Goal: Check status

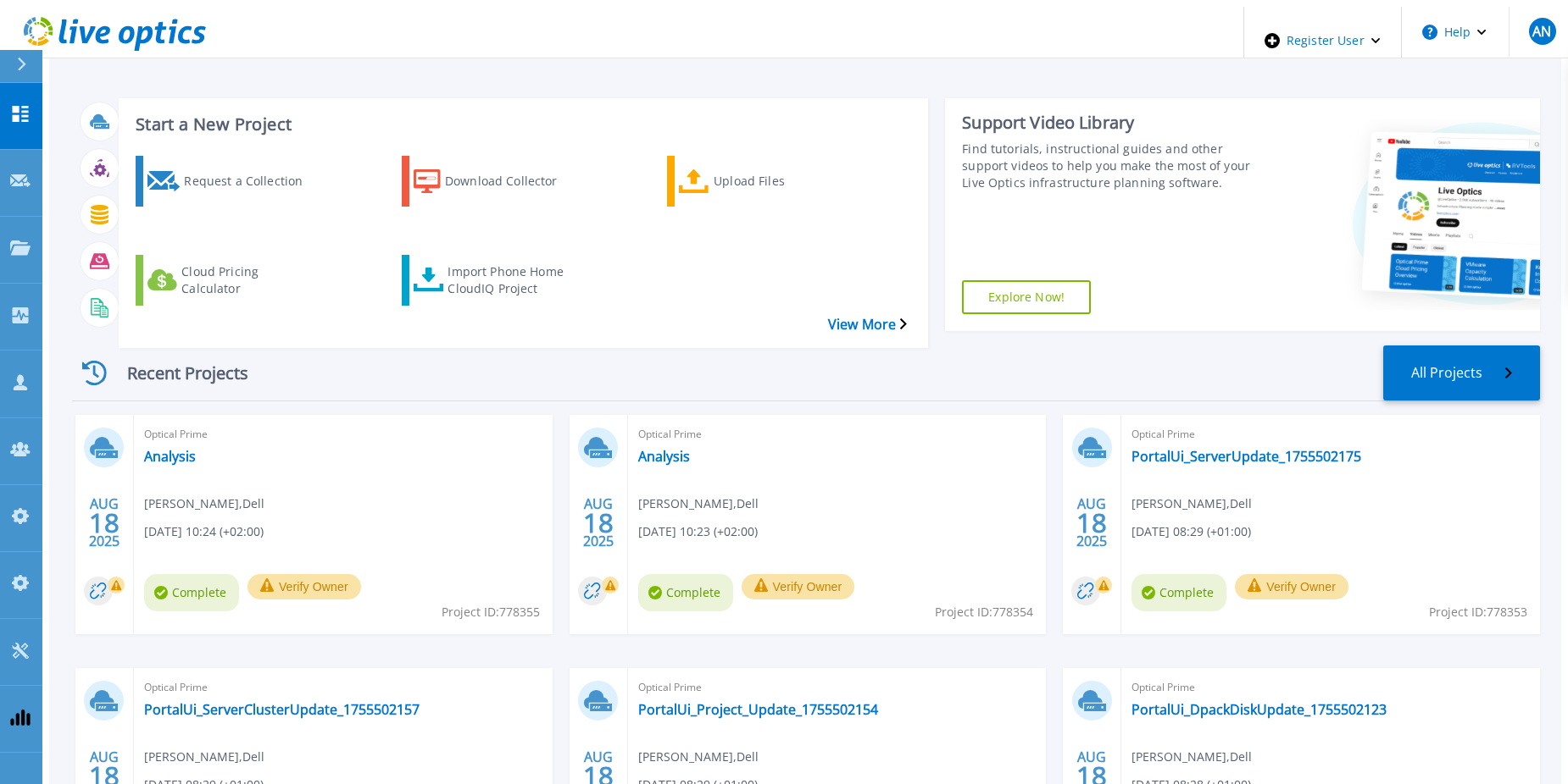
click at [254, 281] on div "Start a New Project Request a Collection Download Collector Upload Files Cloud …" at bounding box center [523, 223] width 809 height 250
click at [179, 448] on link "Analysis" at bounding box center [170, 456] width 51 height 17
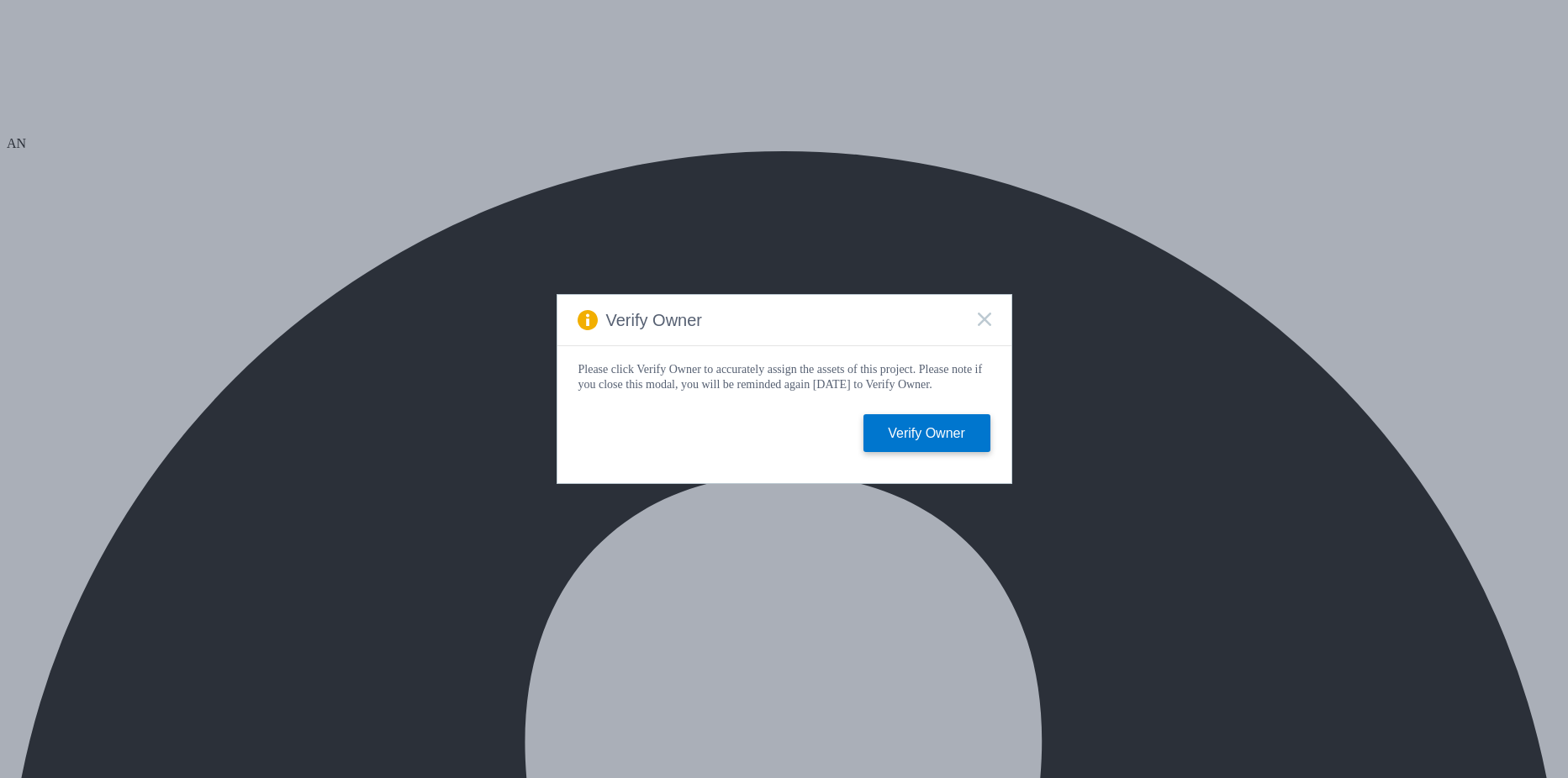
click at [985, 313] on rect at bounding box center [984, 318] width 14 height 14
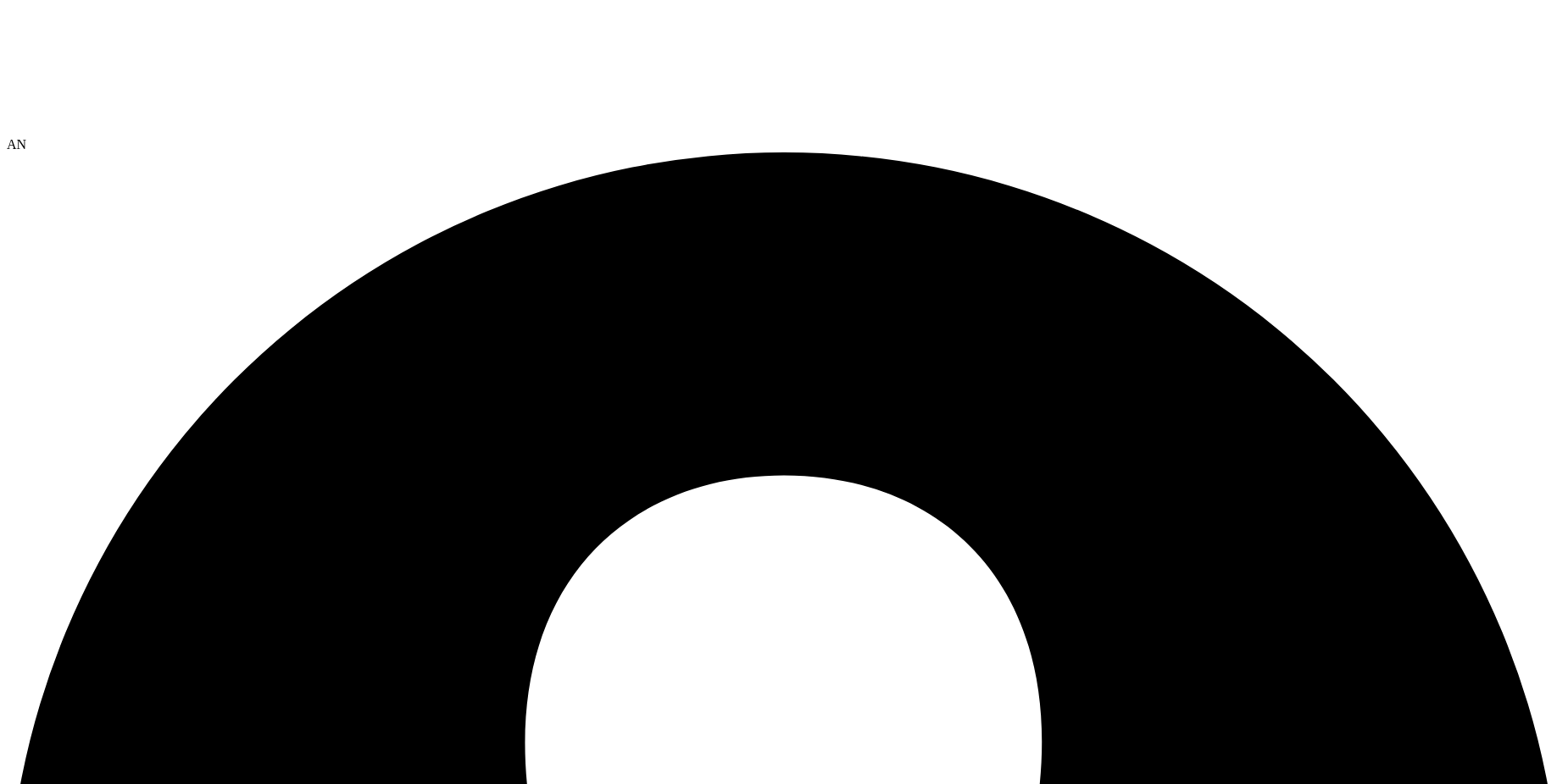
click at [7, 7] on use at bounding box center [7, 7] width 0 height 0
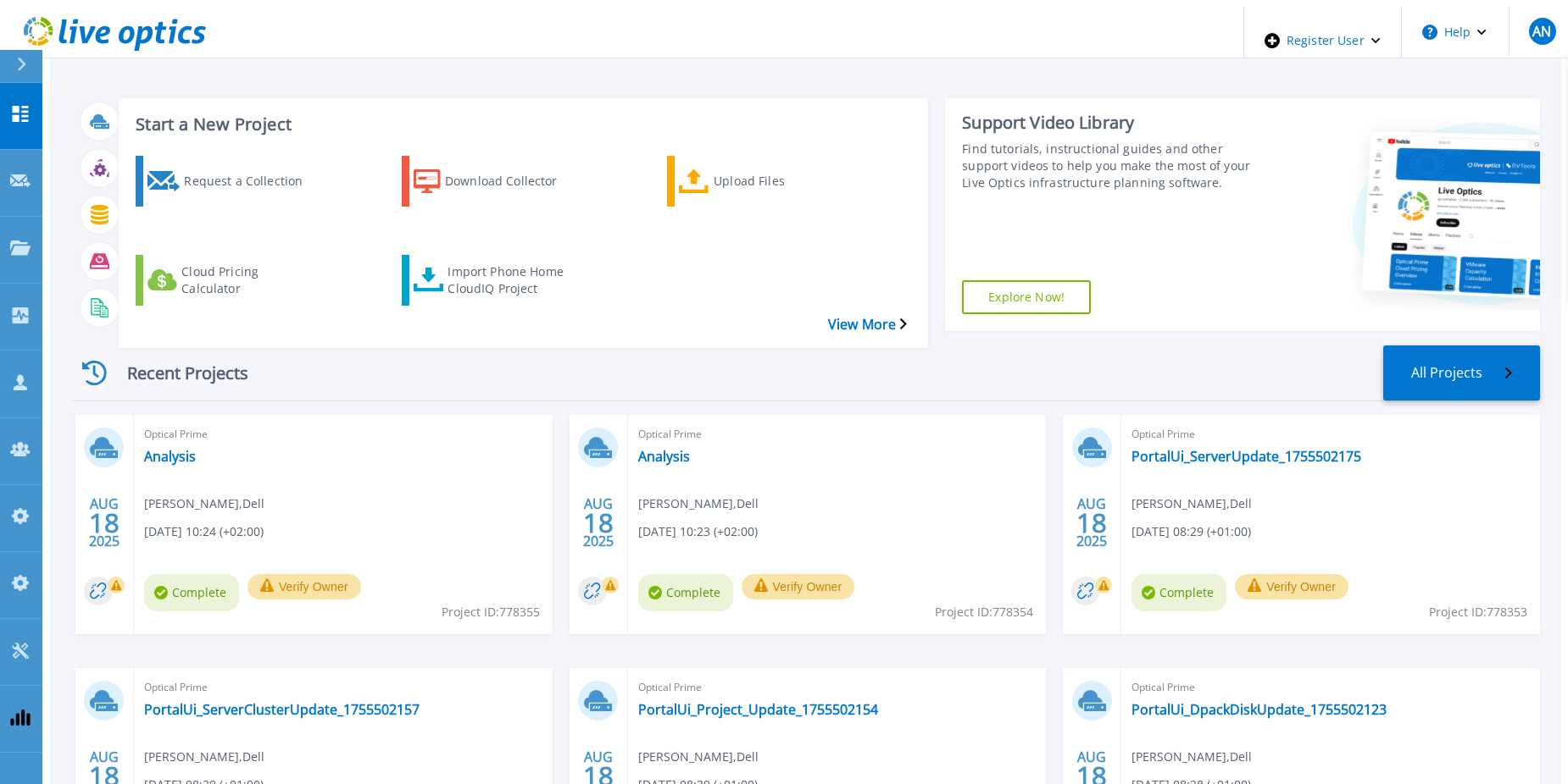
click at [762, 346] on div "Recent Projects All Projects" at bounding box center [806, 373] width 1468 height 56
click at [10, 508] on icon at bounding box center [21, 516] width 21 height 16
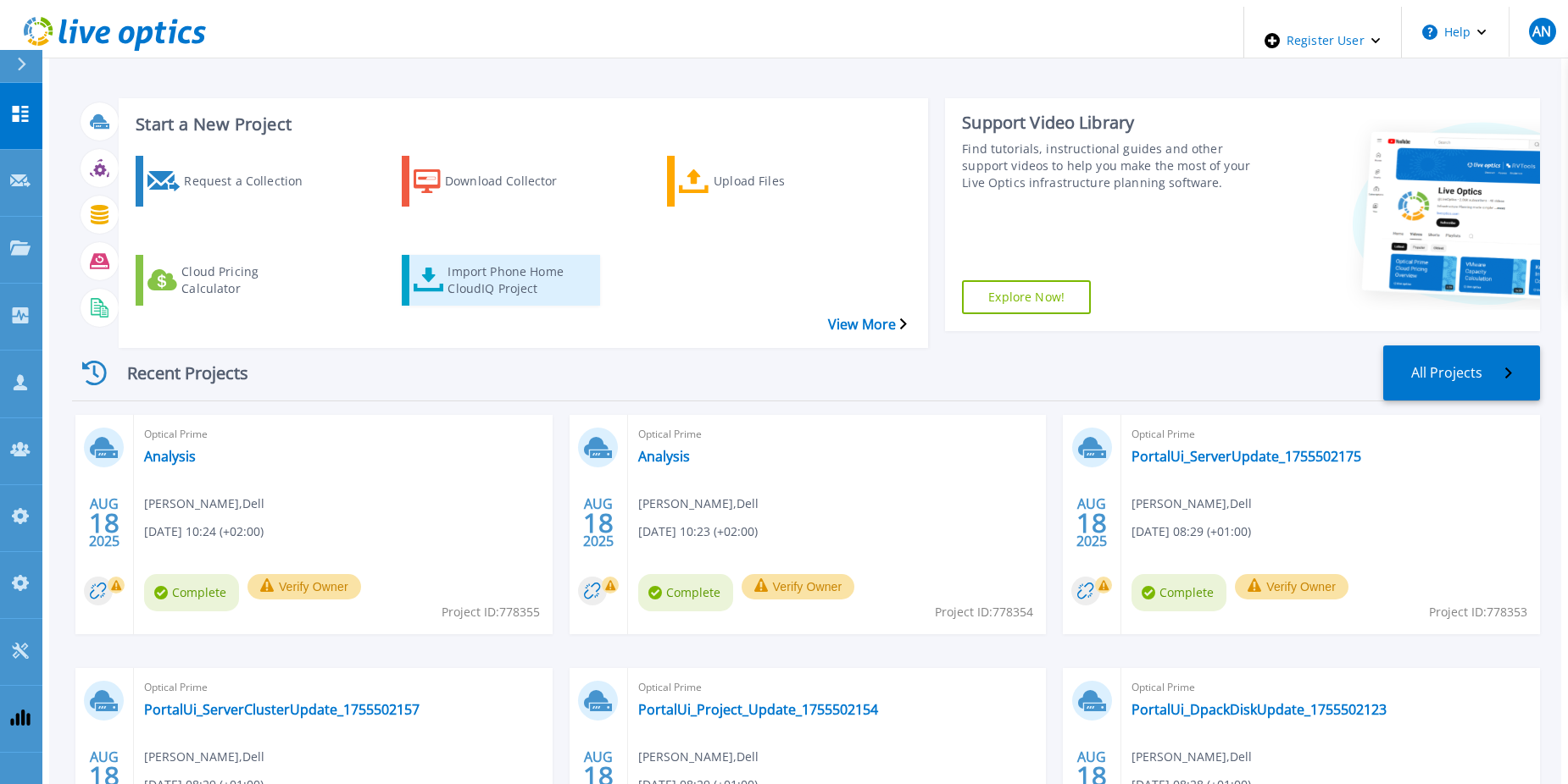
click at [504, 259] on div "Import Phone Home CloudIQ Project" at bounding box center [515, 280] width 136 height 42
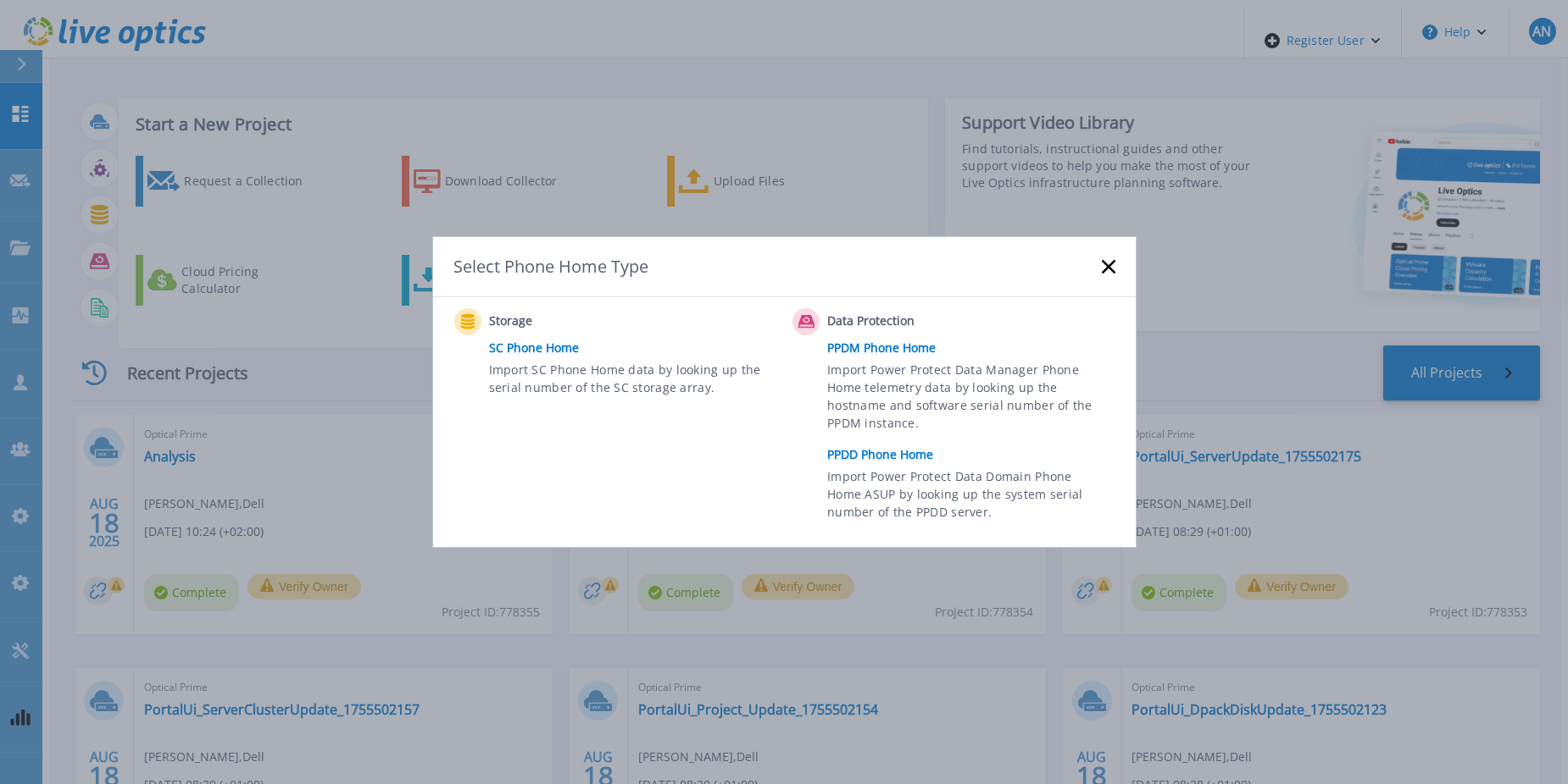
click at [916, 449] on link "PPDD Phone Home" at bounding box center [975, 455] width 296 height 26
